Goal: Find specific page/section: Find specific page/section

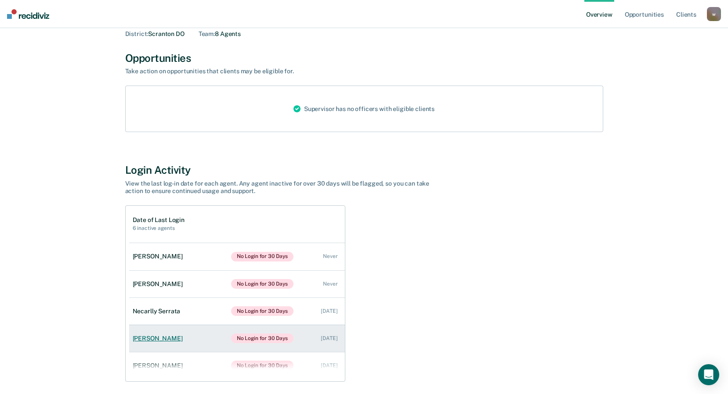
scroll to position [44, 0]
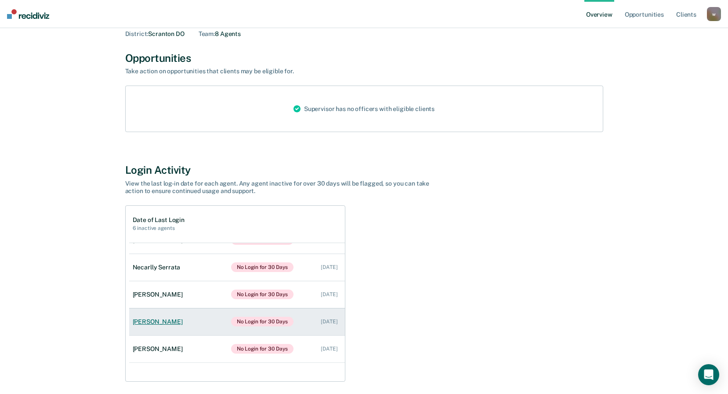
click at [172, 322] on div "[PERSON_NAME]" at bounding box center [160, 321] width 54 height 7
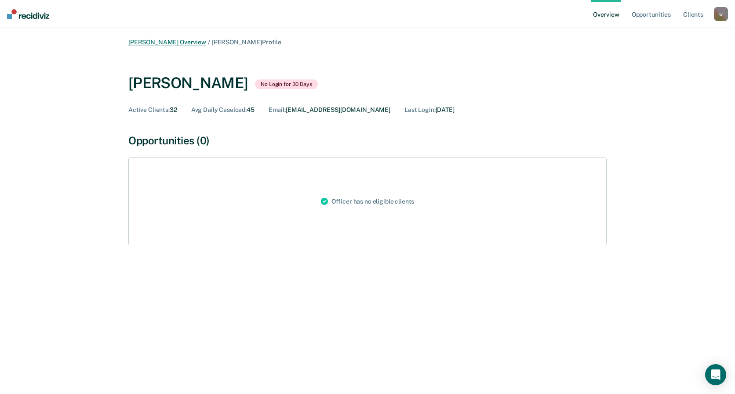
click at [191, 40] on link "[PERSON_NAME] Overview" at bounding box center [167, 42] width 78 height 7
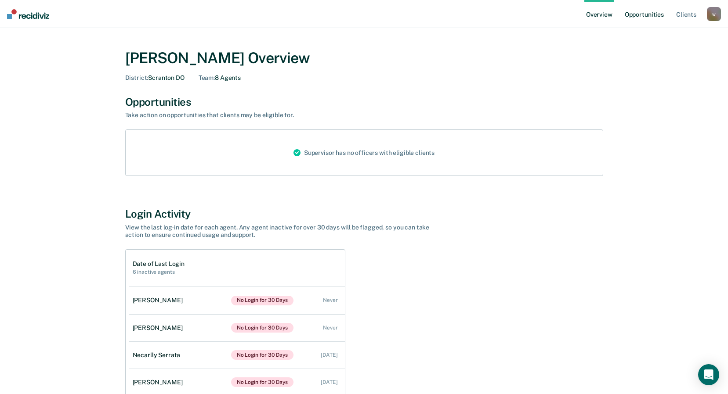
click at [640, 15] on link "Opportunities" at bounding box center [644, 14] width 43 height 28
